Goal: Obtain resource: Obtain resource

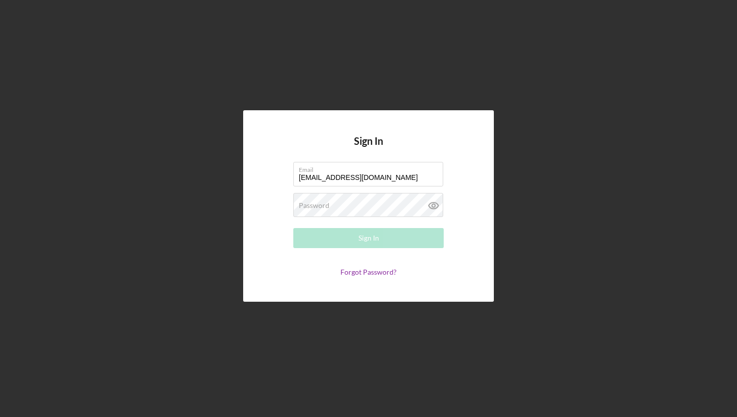
type input "[EMAIL_ADDRESS][DOMAIN_NAME]"
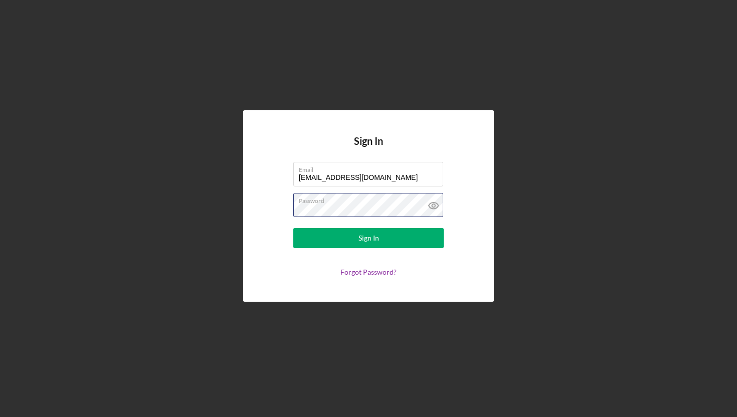
click at [293, 228] on button "Sign In" at bounding box center [368, 238] width 150 height 20
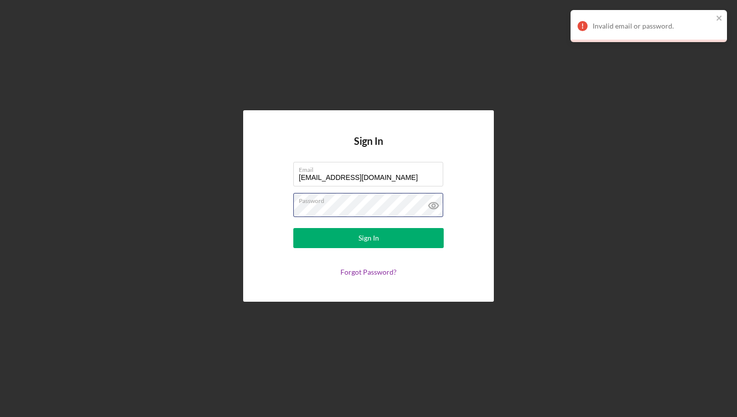
click at [293, 228] on button "Sign In" at bounding box center [368, 238] width 150 height 20
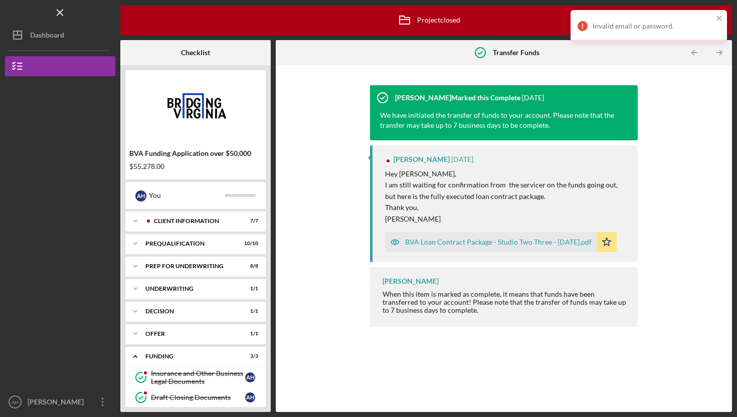
scroll to position [36, 0]
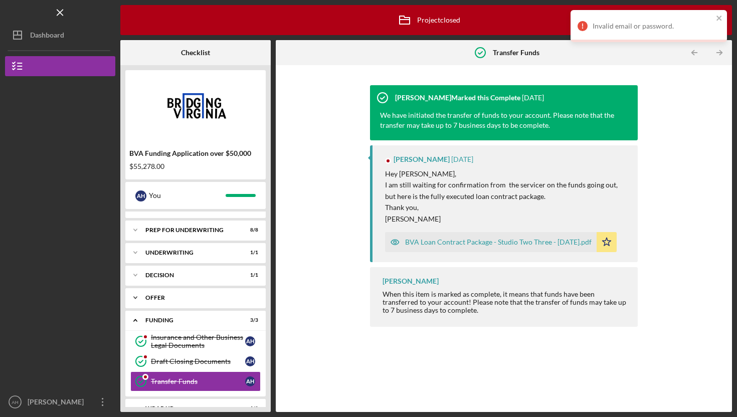
click at [154, 295] on div "Offer" at bounding box center [199, 298] width 108 height 6
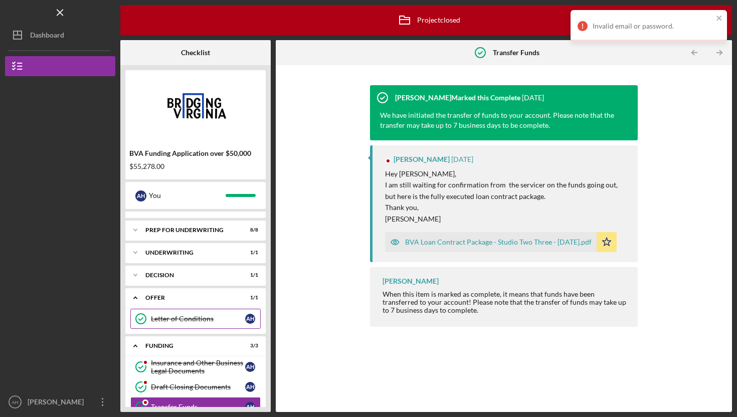
click at [160, 319] on div "Letter of Conditions" at bounding box center [198, 319] width 94 height 8
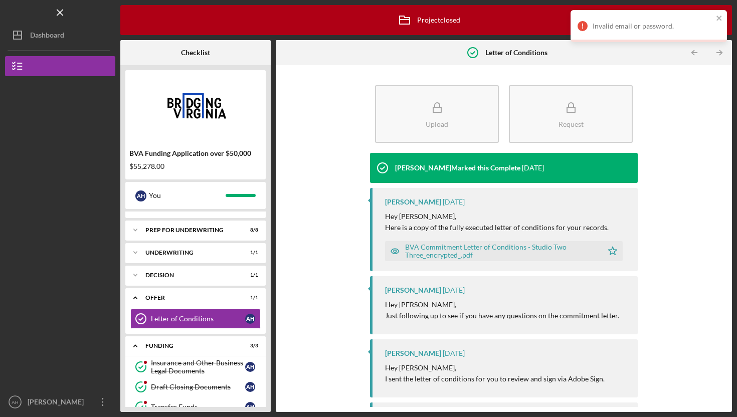
click at [418, 248] on div "BVA Commitment Letter of Conditions - Studio Two Three_encrypted_.pdf" at bounding box center [501, 251] width 192 height 16
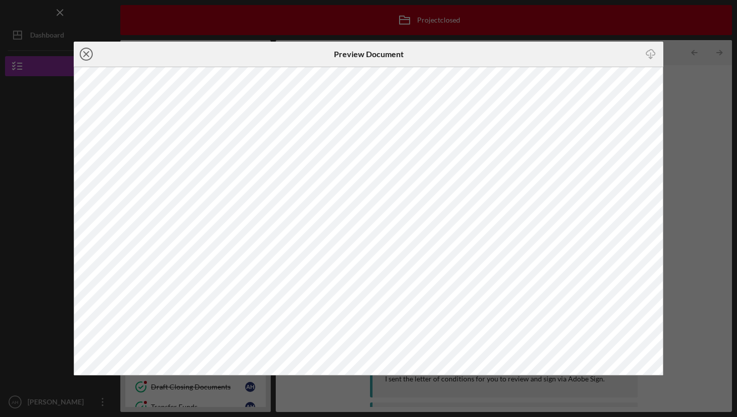
click at [82, 53] on icon "Icon/Close" at bounding box center [86, 54] width 25 height 25
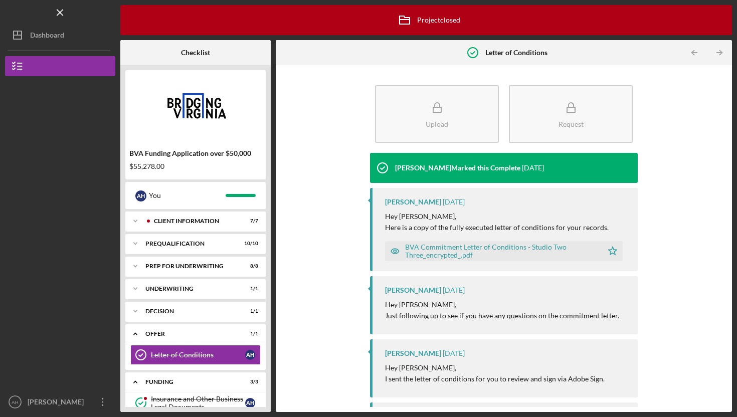
click at [442, 254] on div "BVA Commitment Letter of Conditions - Studio Two Three_encrypted_.pdf" at bounding box center [501, 251] width 192 height 16
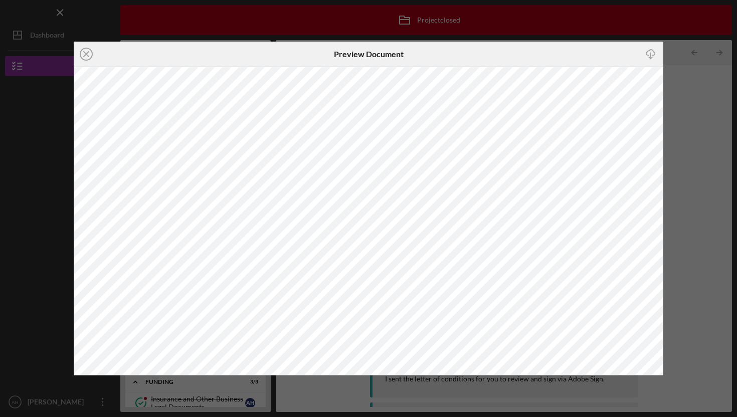
scroll to position [631, 0]
